Goal: Information Seeking & Learning: Learn about a topic

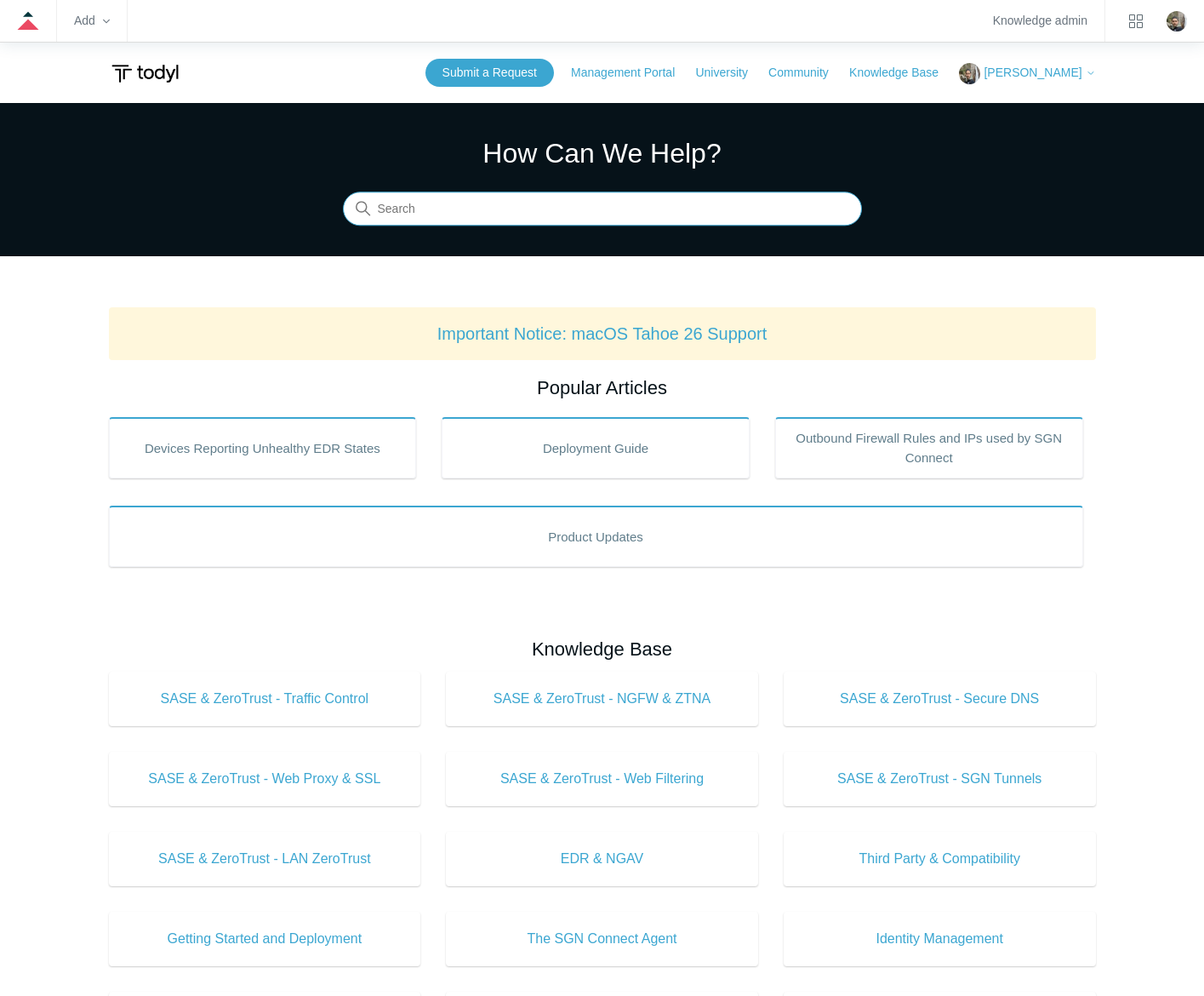
click at [660, 206] on input "Search" at bounding box center [602, 209] width 519 height 34
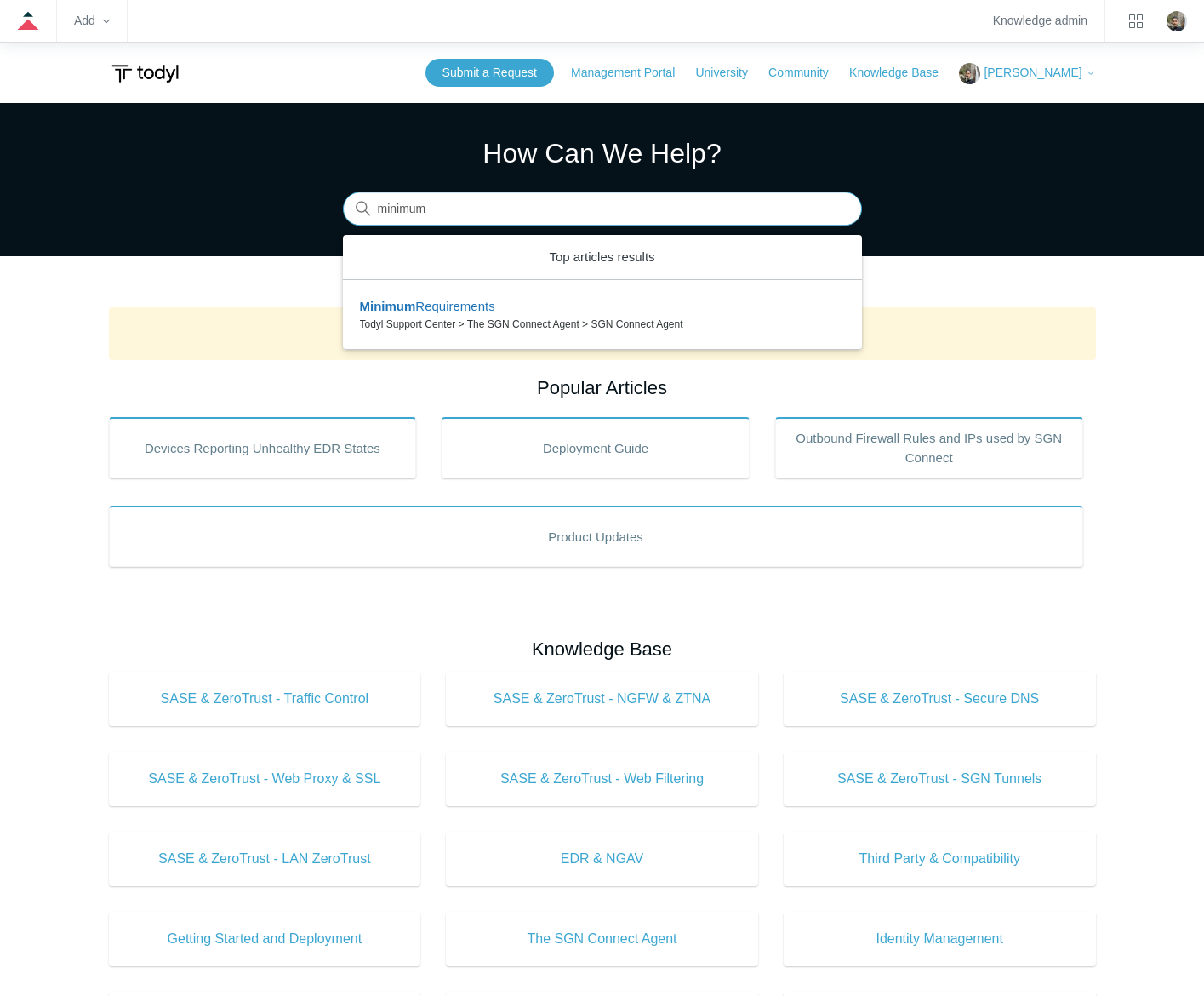
type input "minimum r"
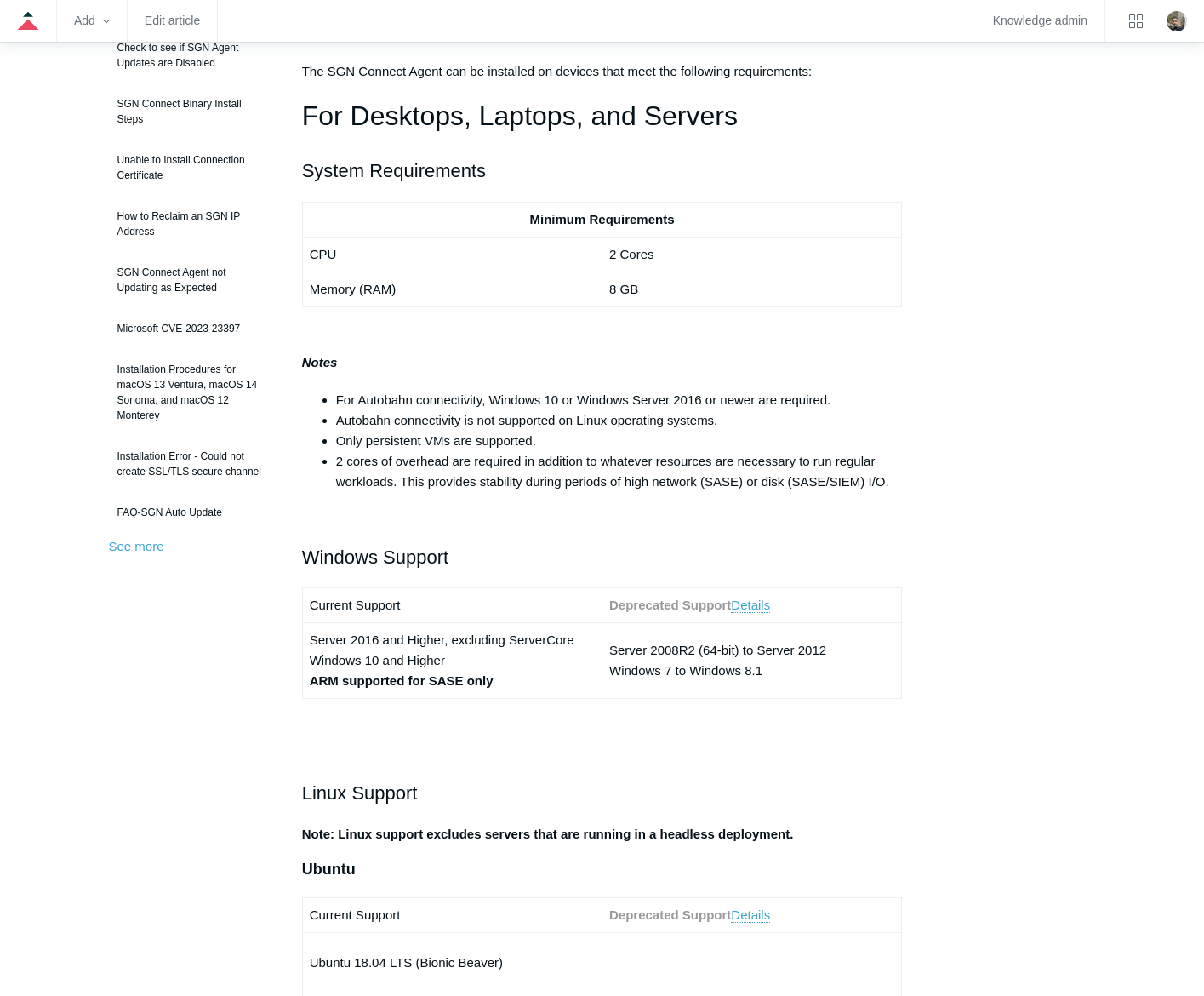
scroll to position [255, 0]
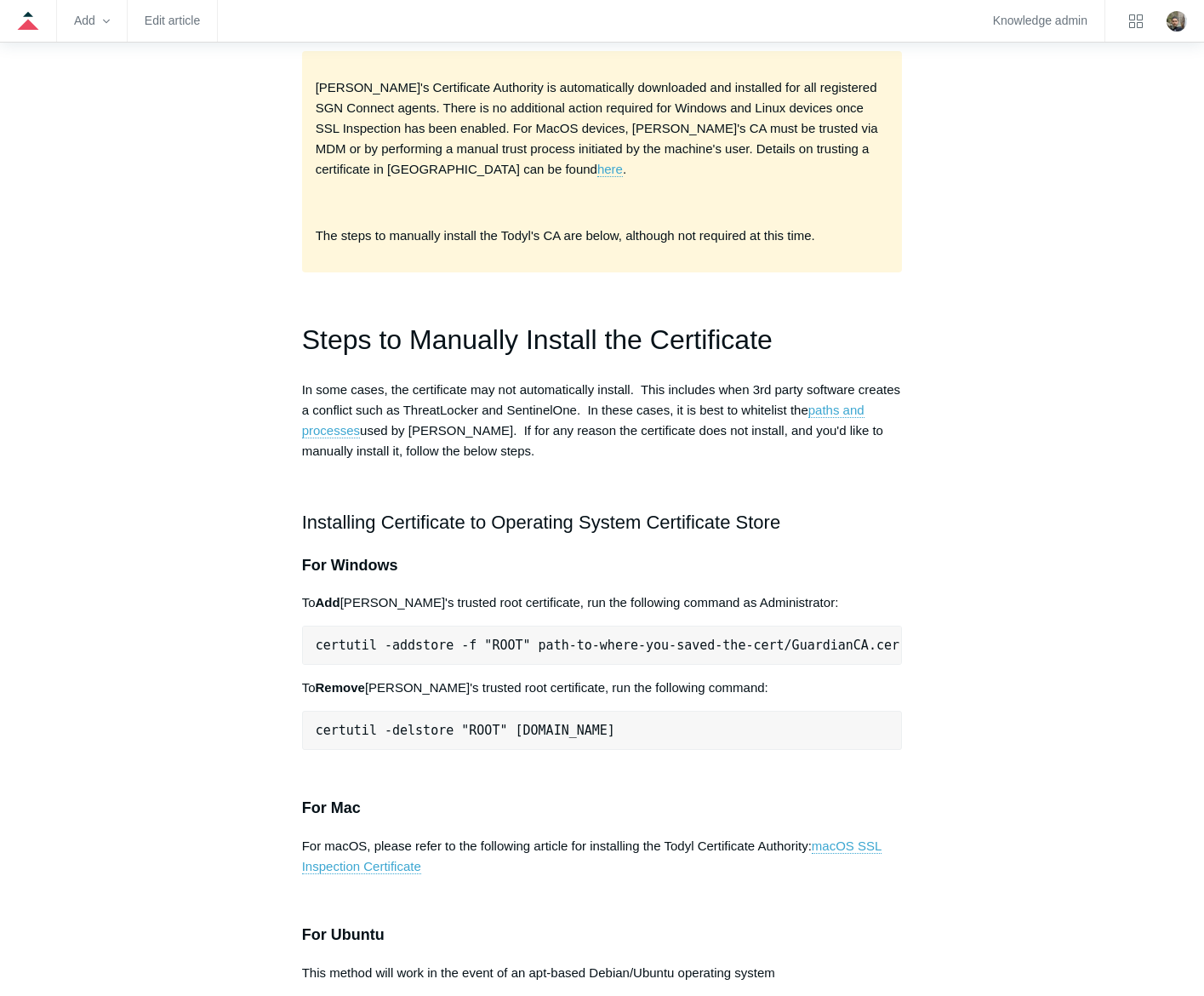
scroll to position [312, 0]
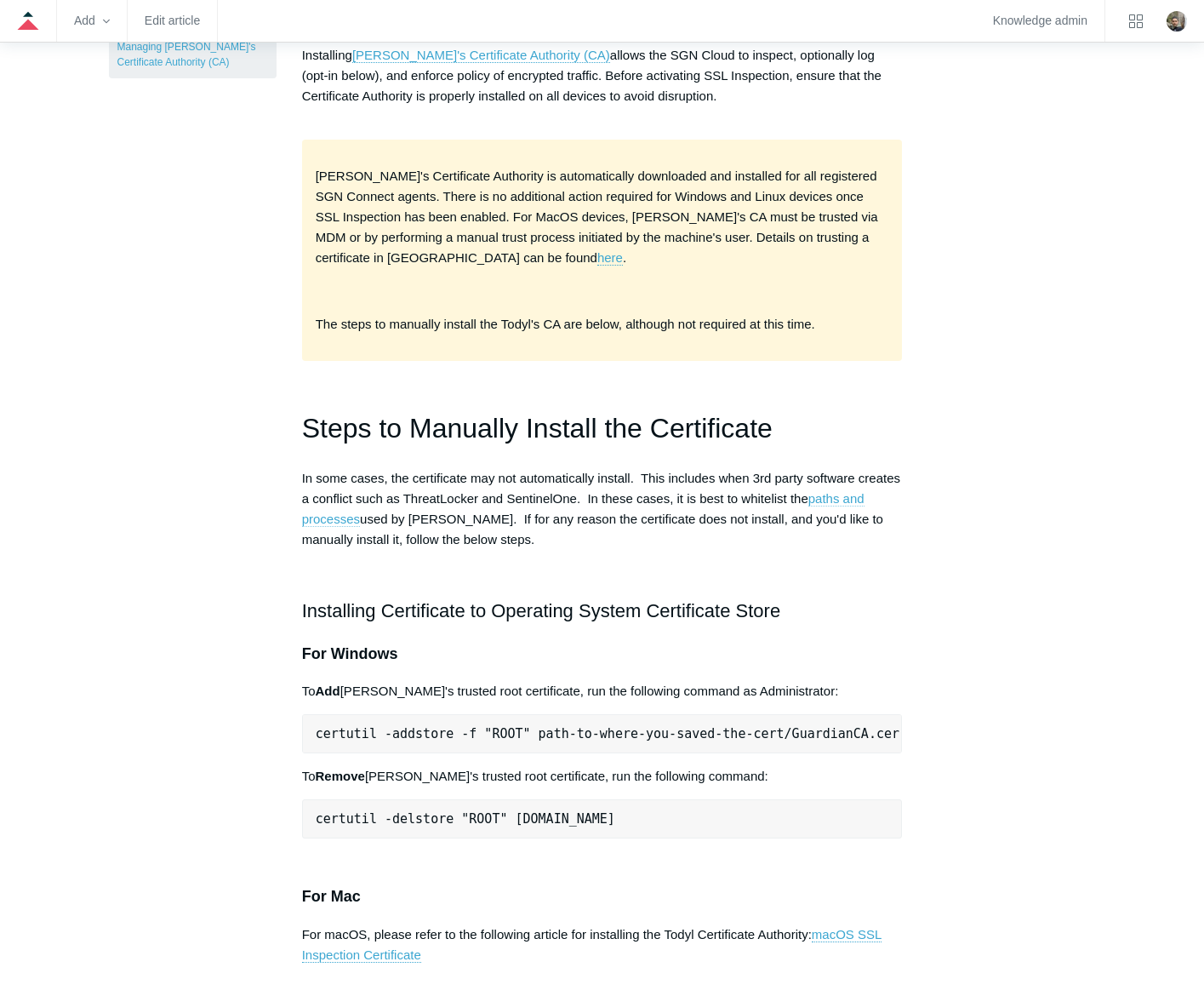
click at [844, 492] on link "paths and processes" at bounding box center [583, 509] width 562 height 35
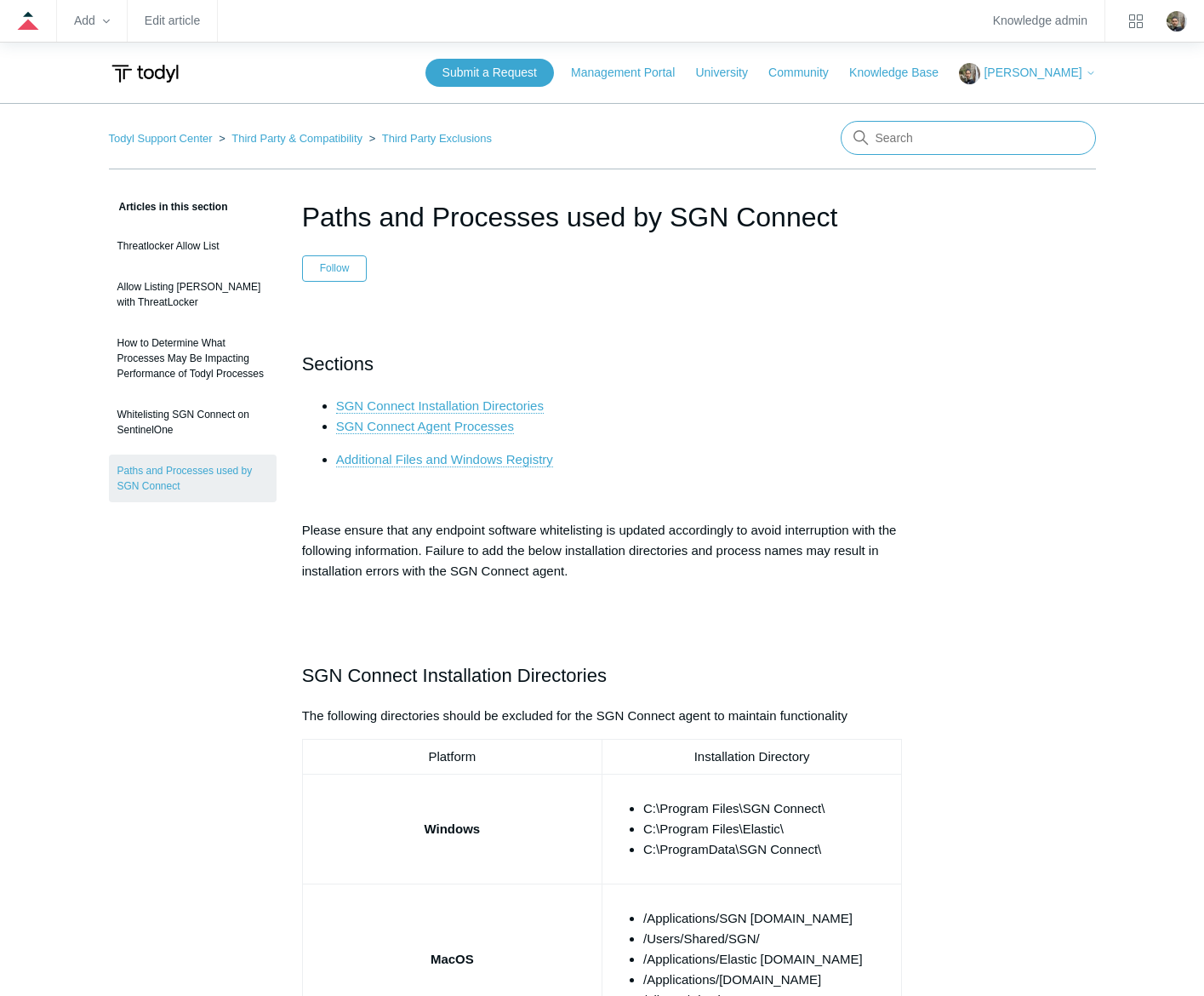
click at [907, 138] on input "Search" at bounding box center [968, 138] width 255 height 34
type input "performance"
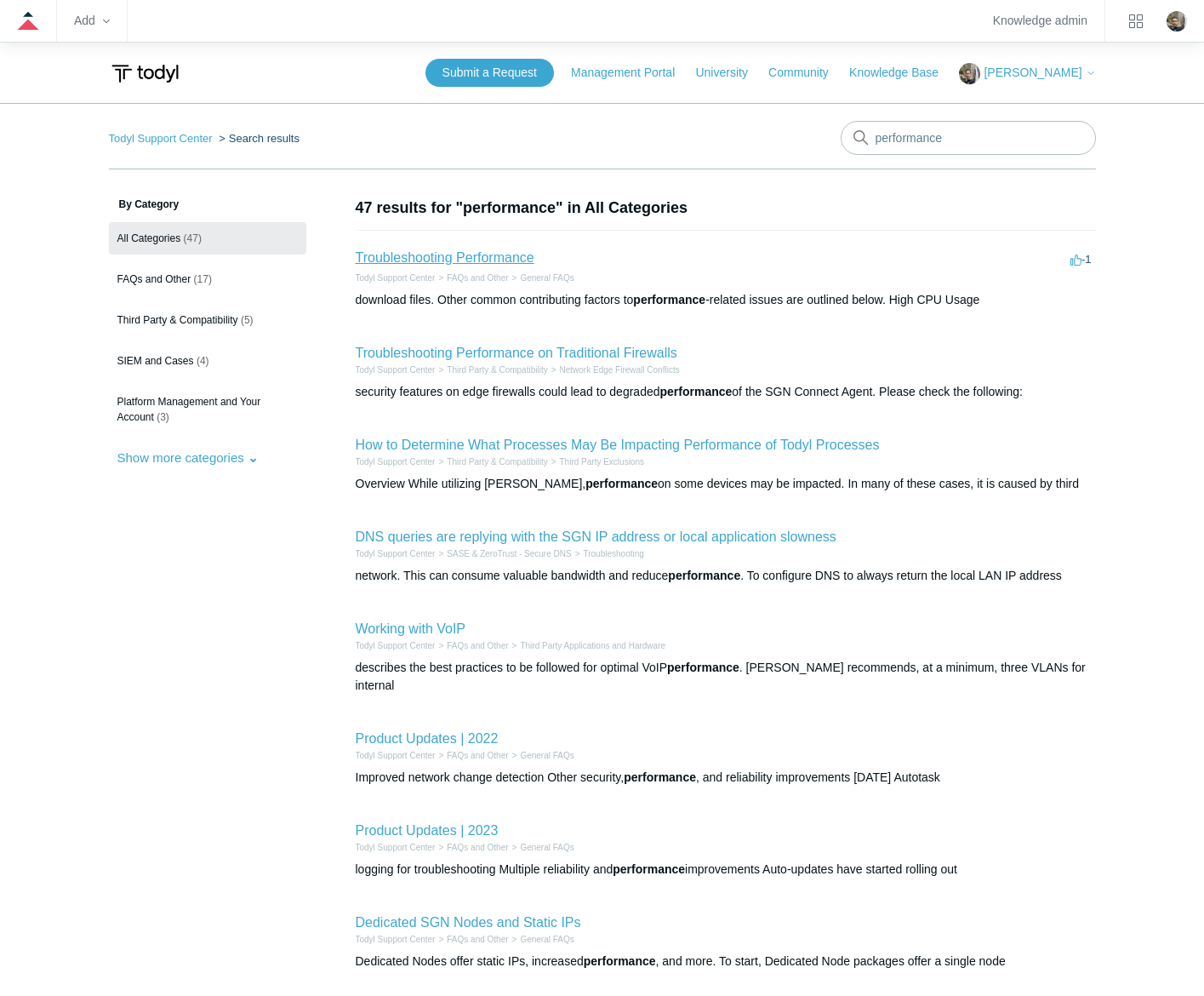
click at [476, 254] on link "Troubleshooting Performance" at bounding box center [445, 257] width 179 height 15
click at [578, 352] on link "Troubleshooting Performance on Traditional Firewalls" at bounding box center [516, 352] width 322 height 15
drag, startPoint x: 957, startPoint y: 139, endPoint x: 829, endPoint y: 145, distance: 128.1
click at [829, 145] on nav "Todyl Support Center Search results There are no matching results in this help …" at bounding box center [602, 145] width 987 height 48
type input "smb performance"
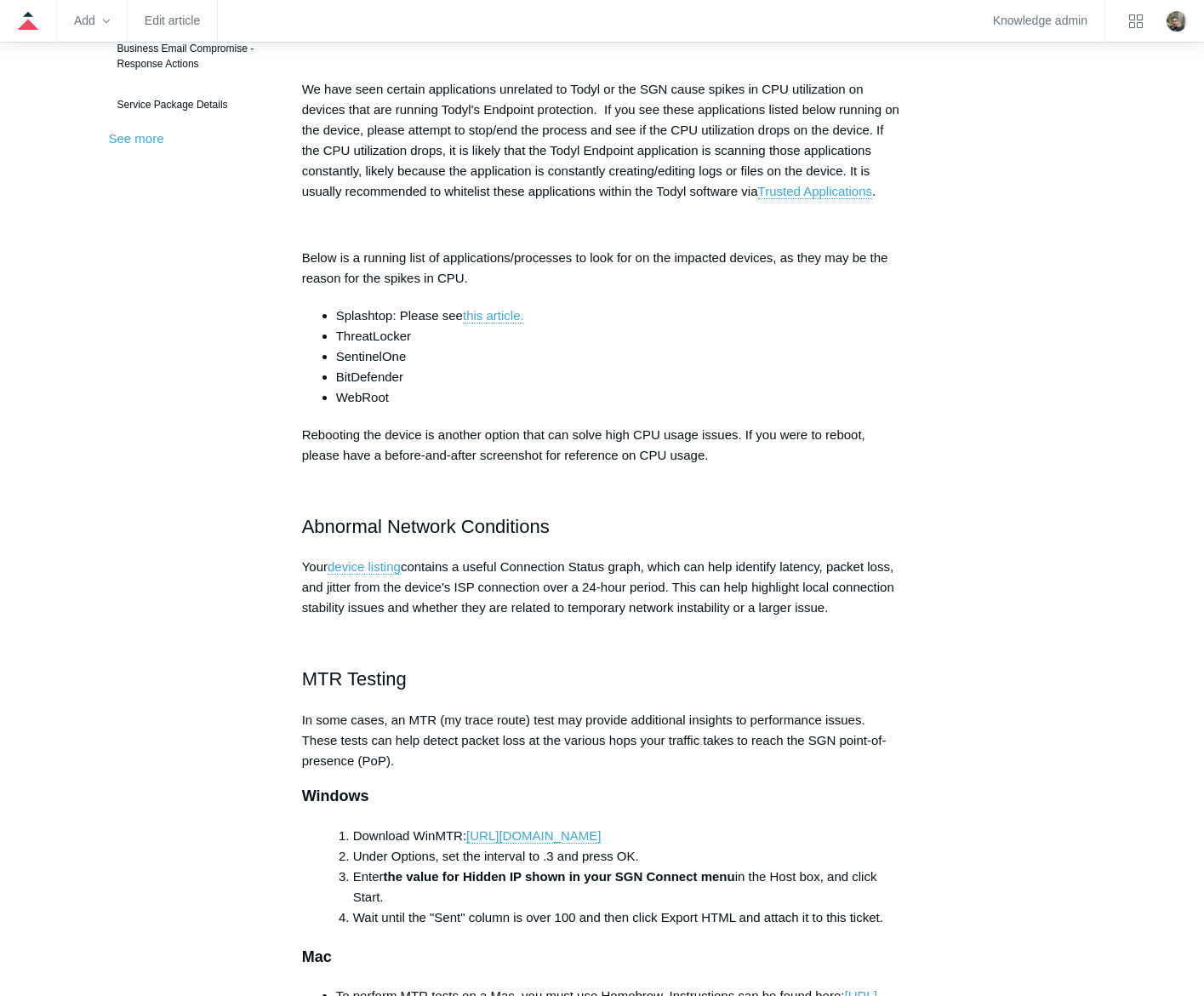
scroll to position [255, 0]
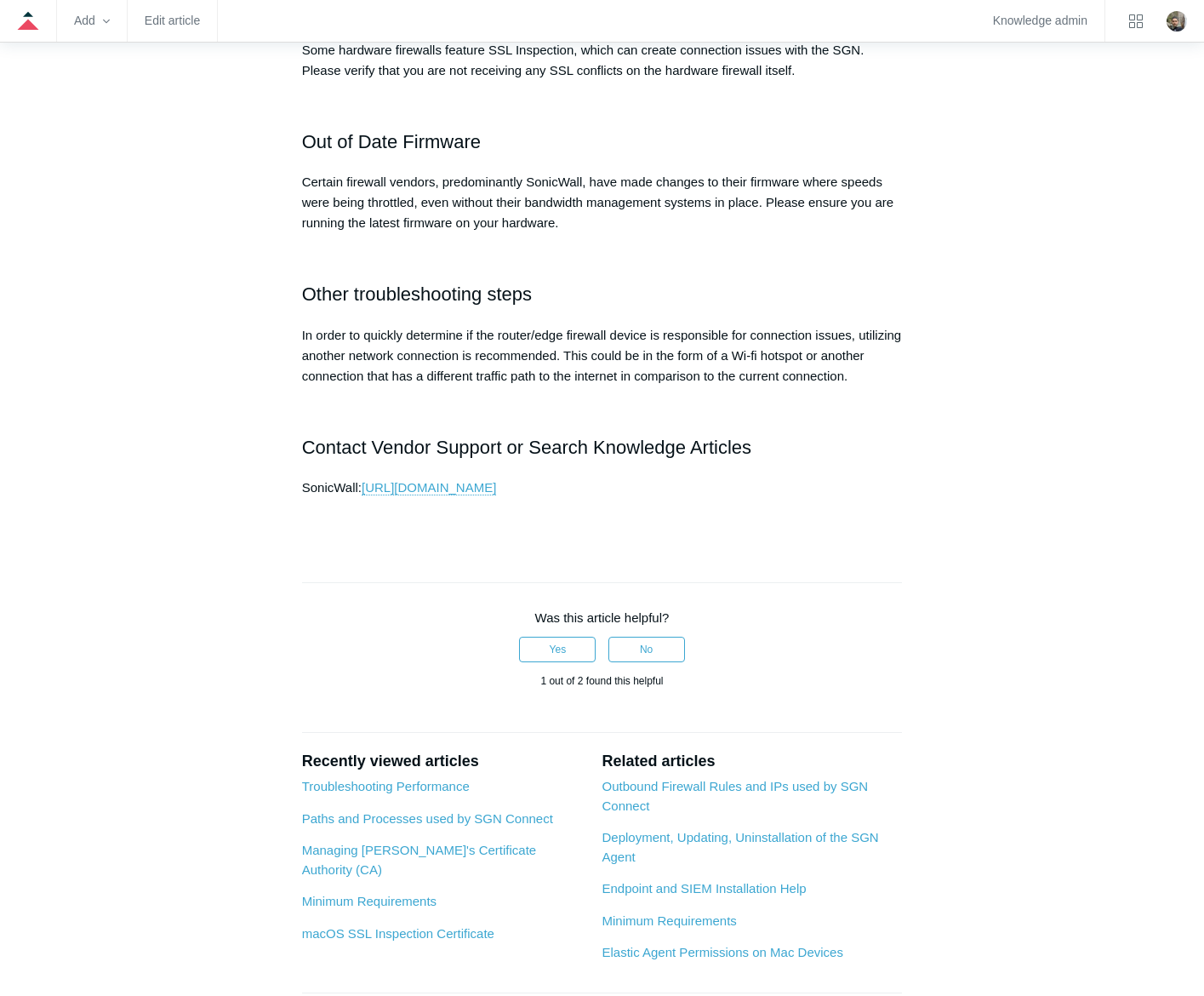
scroll to position [936, 0]
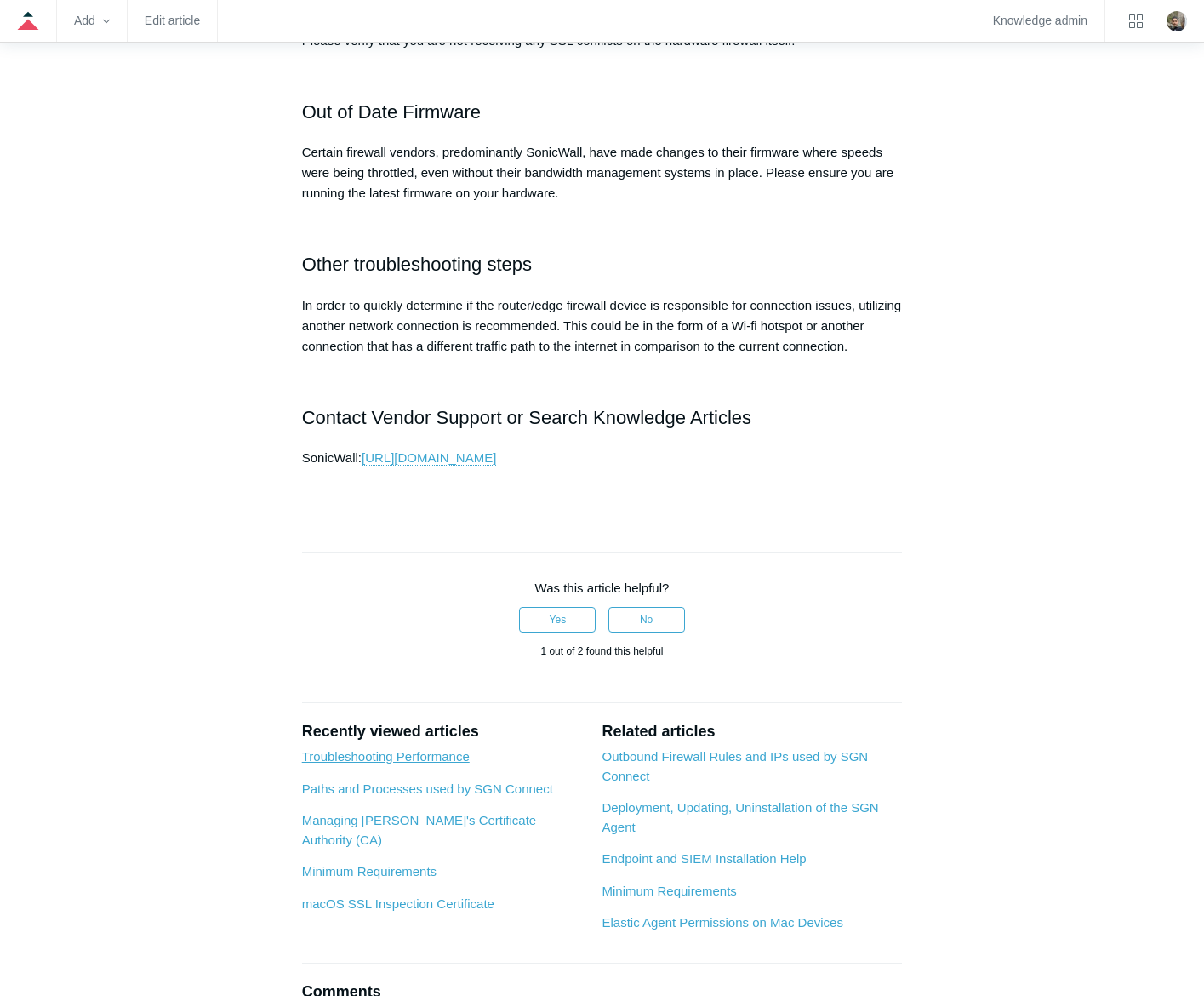
click at [424, 763] on link "Troubleshooting Performance" at bounding box center [386, 756] width 168 height 15
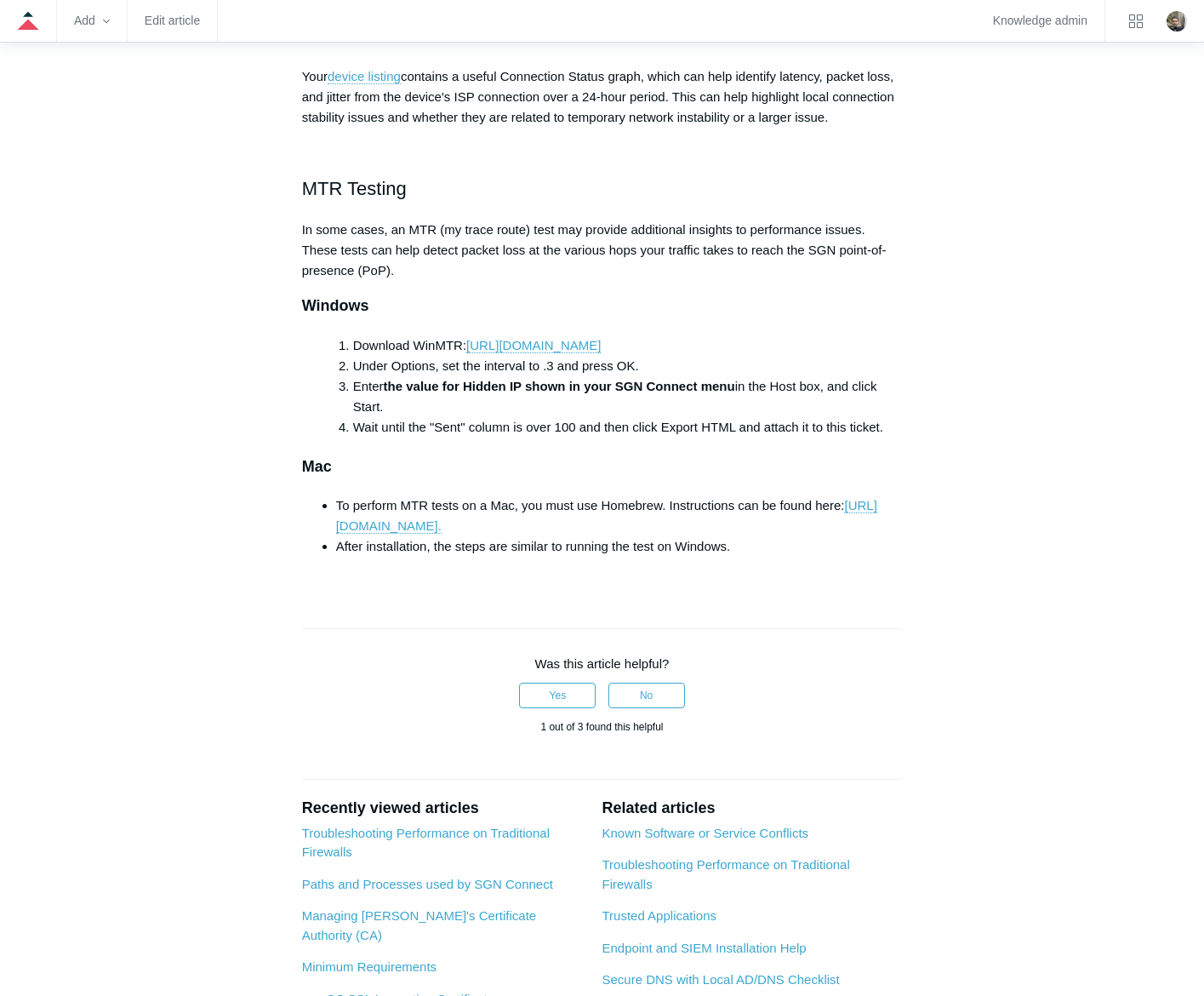
scroll to position [1192, 0]
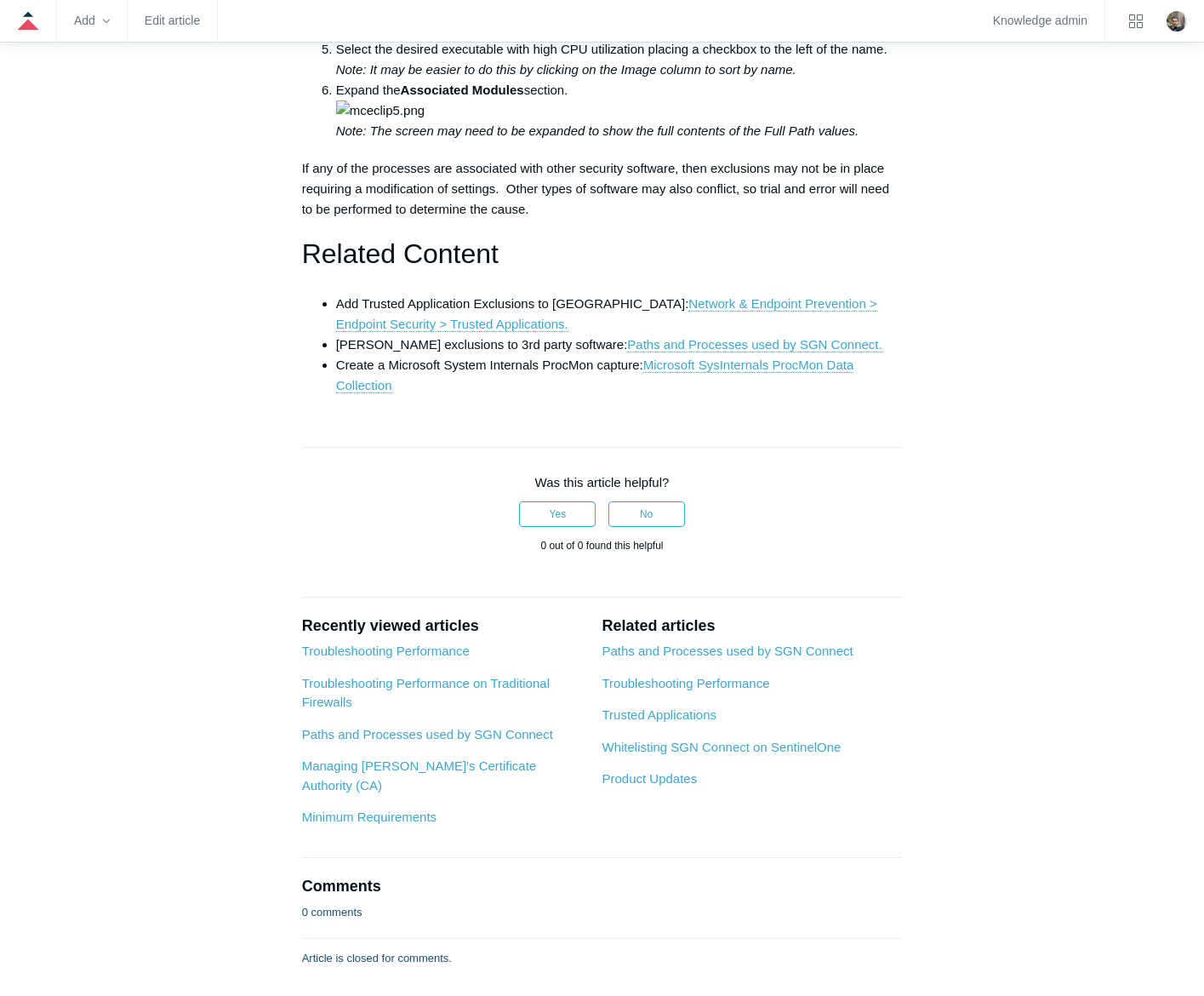
scroll to position [1107, 0]
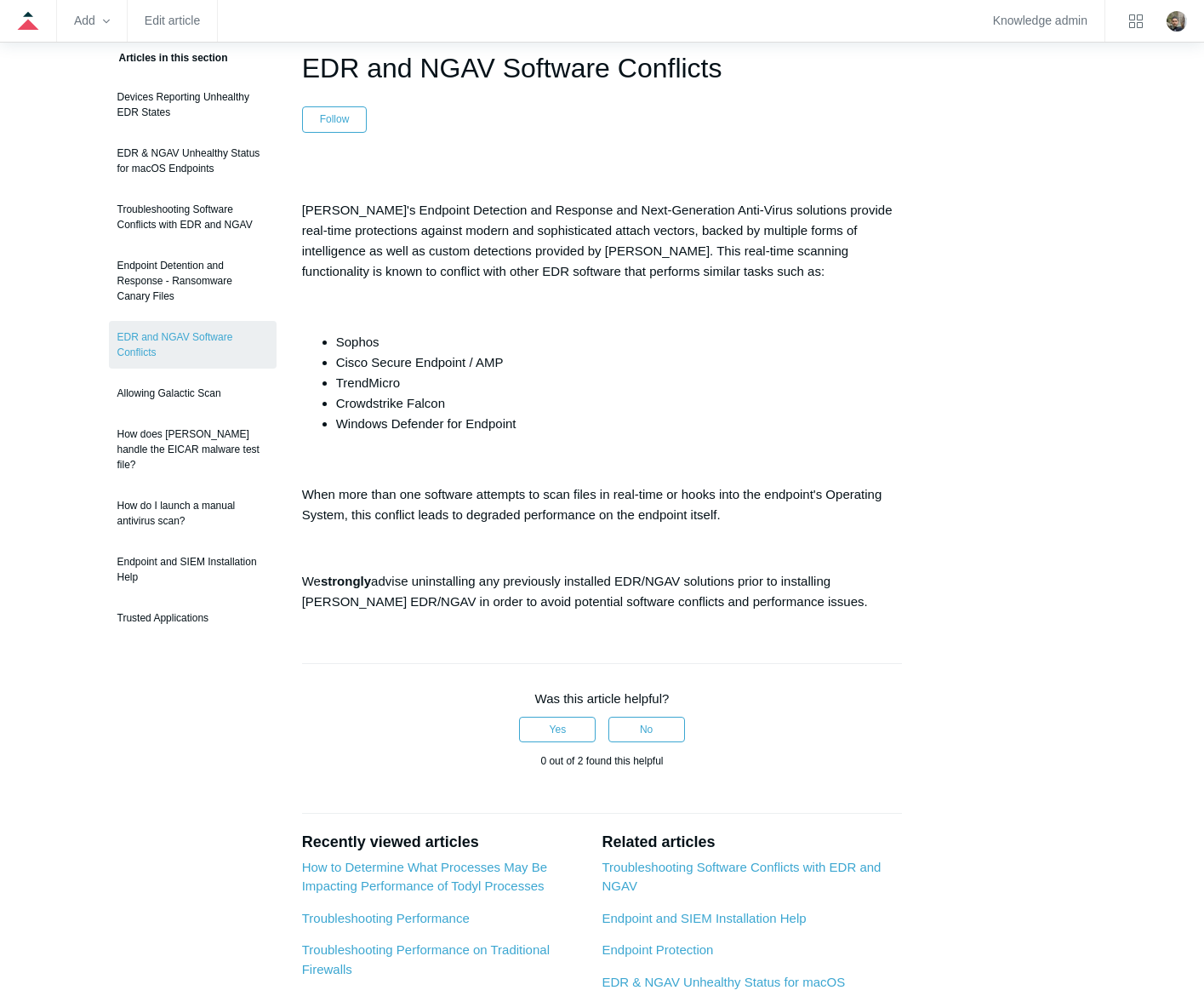
scroll to position [29, 0]
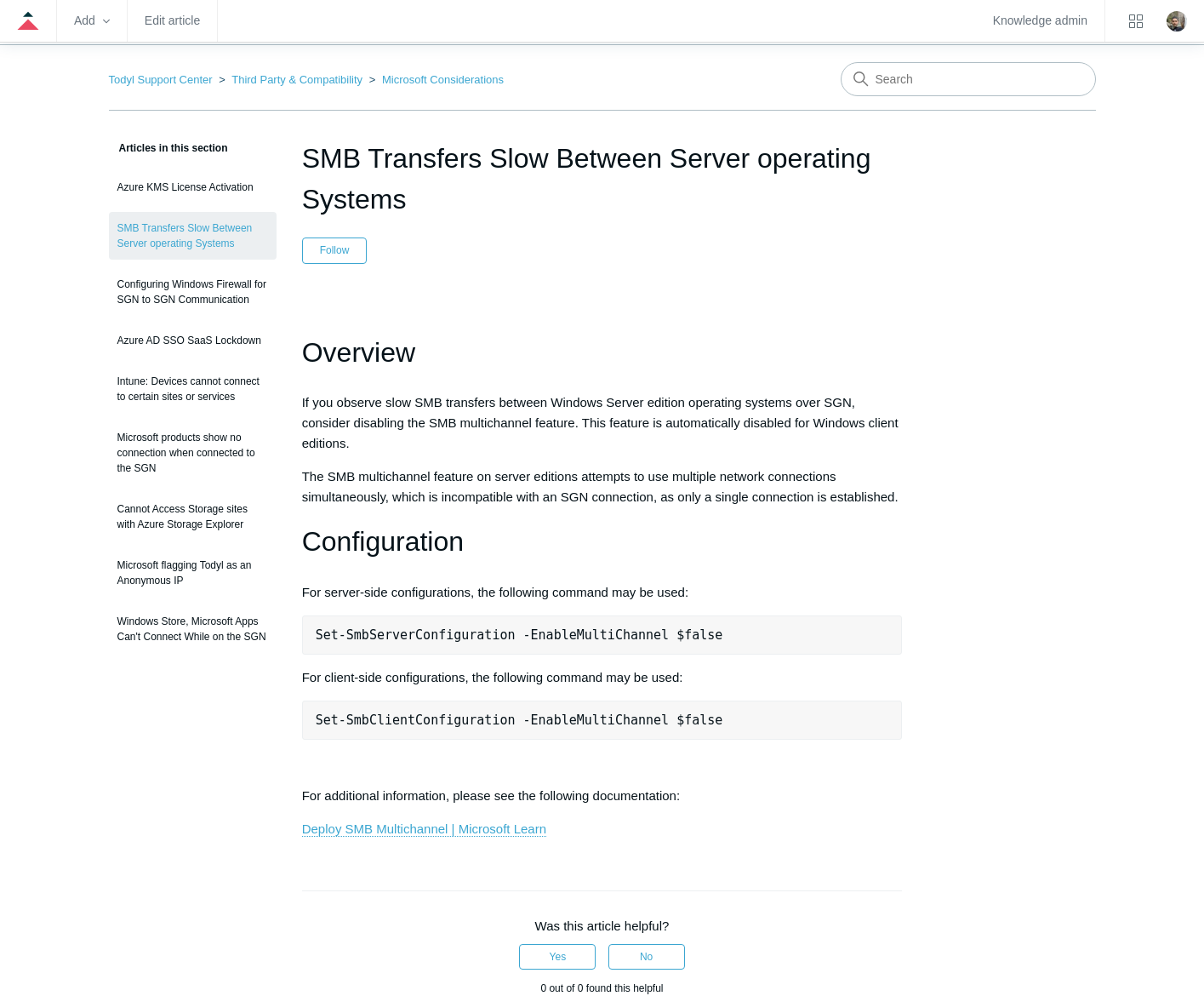
scroll to position [85, 0]
